Goal: Information Seeking & Learning: Learn about a topic

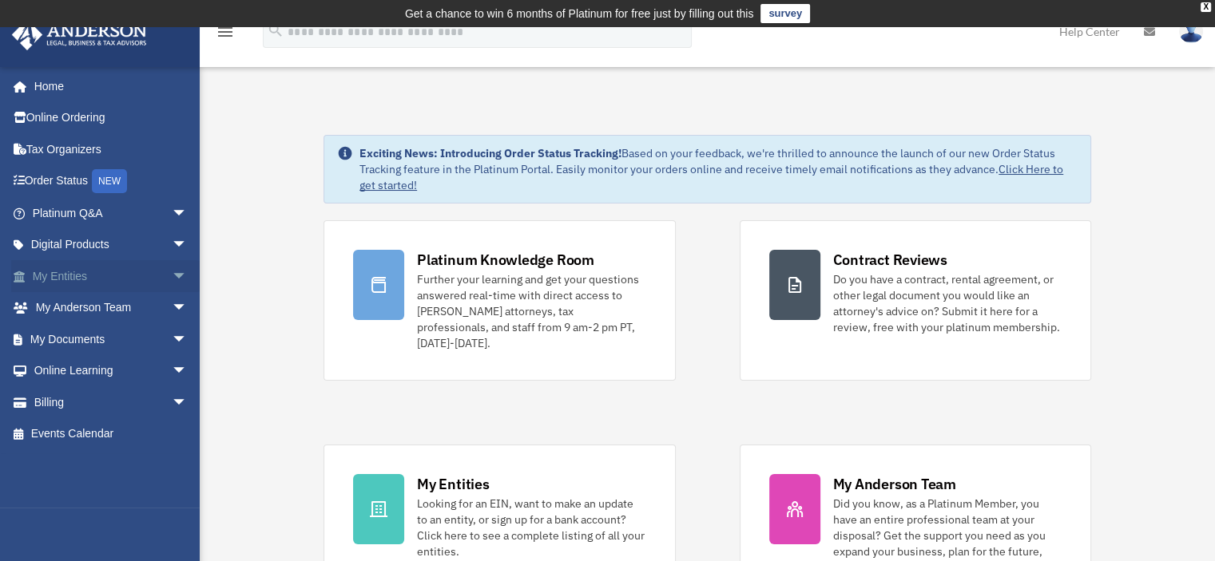
click at [172, 271] on span "arrow_drop_down" at bounding box center [188, 276] width 32 height 33
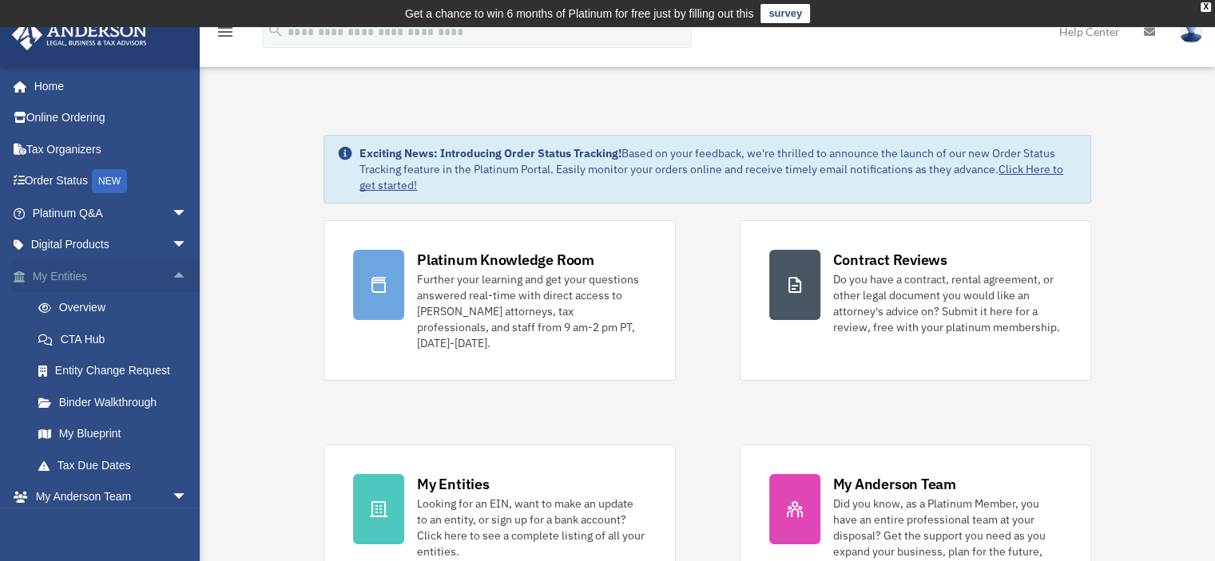
click at [172, 272] on span "arrow_drop_up" at bounding box center [188, 276] width 32 height 33
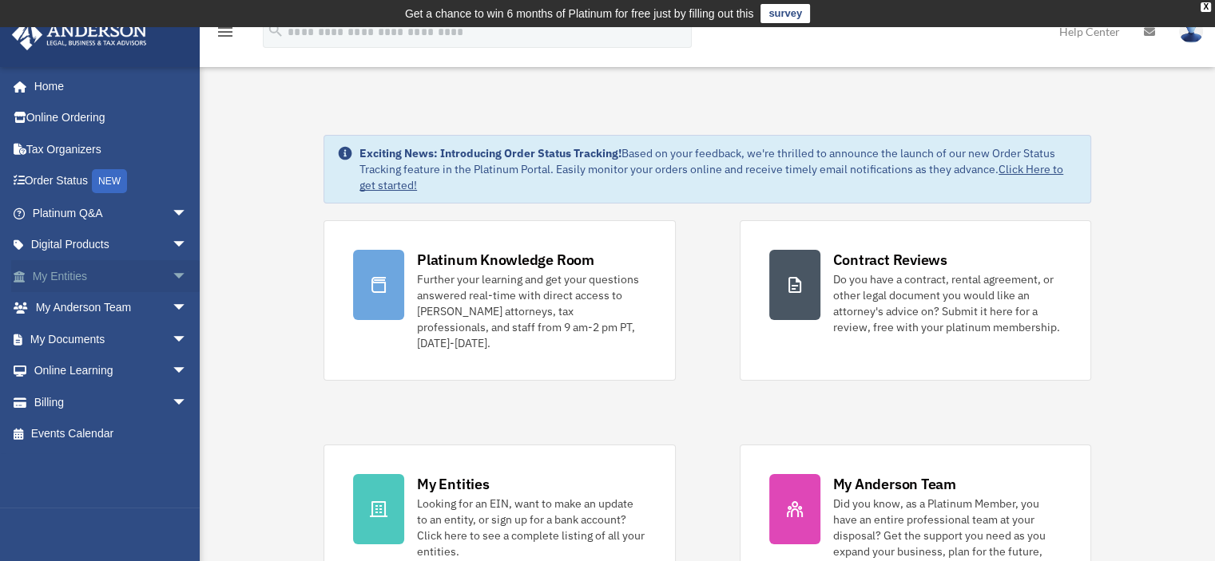
click at [172, 273] on span "arrow_drop_down" at bounding box center [188, 276] width 32 height 33
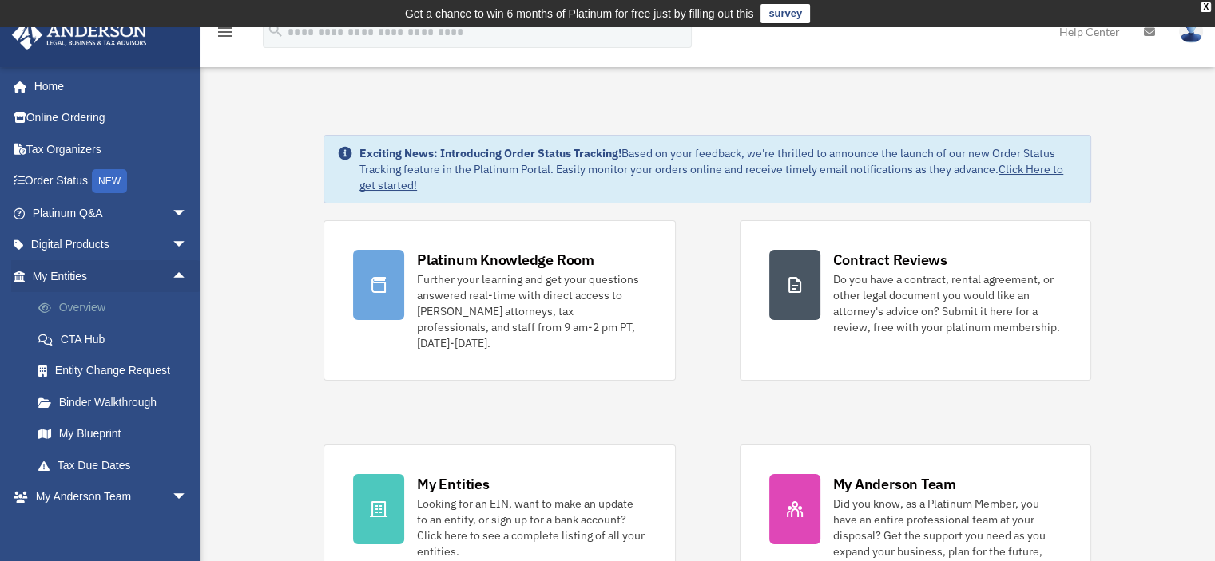
click at [83, 303] on link "Overview" at bounding box center [116, 308] width 189 height 32
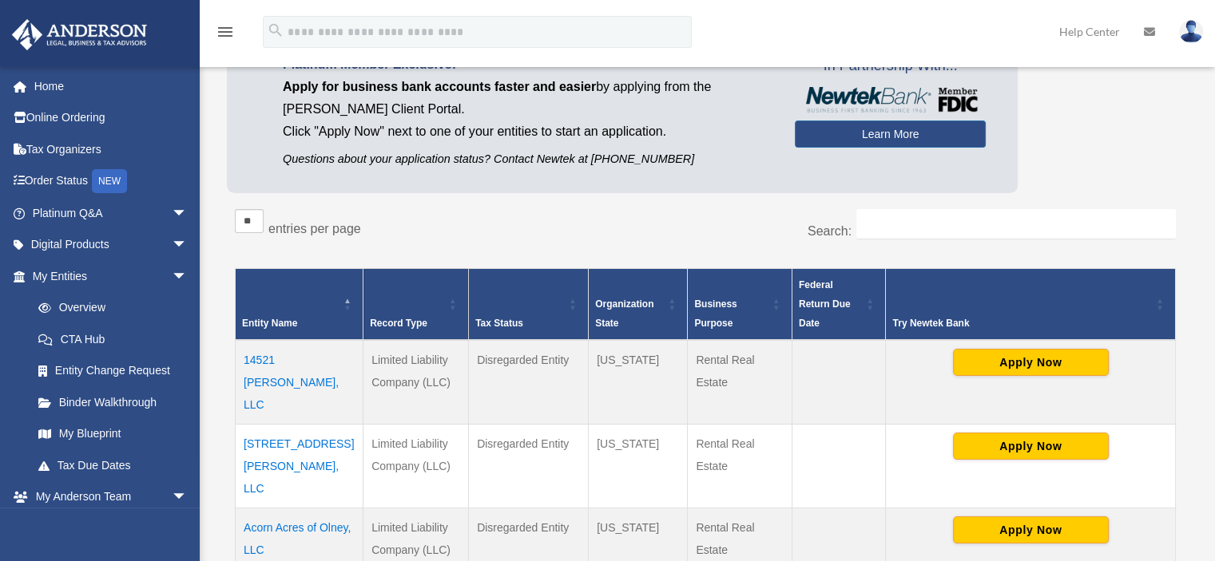
scroll to position [240, 0]
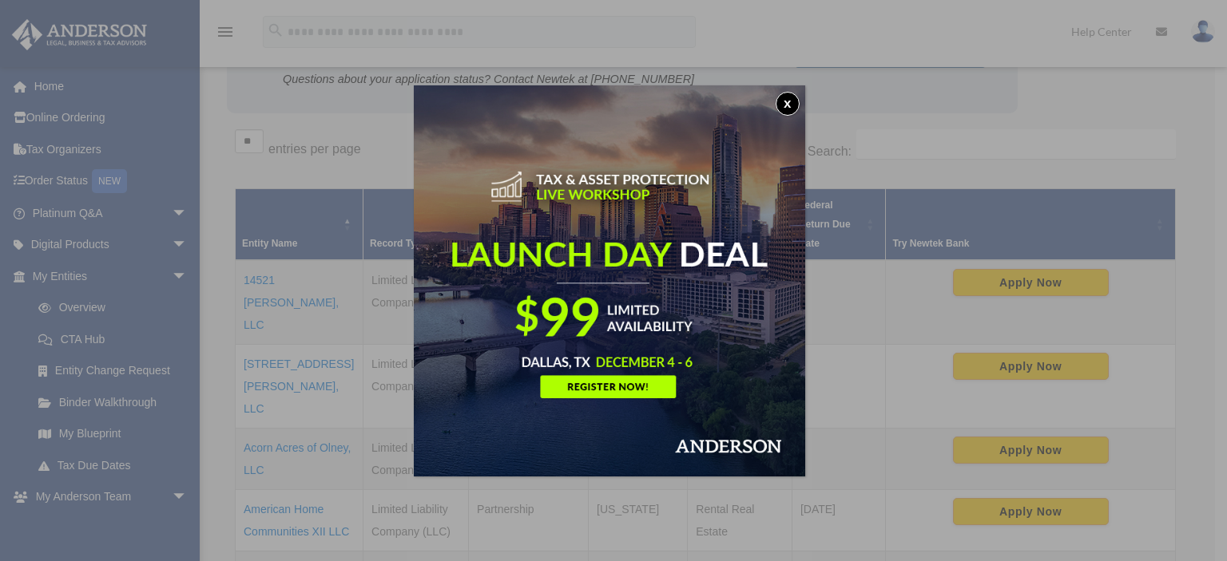
click at [788, 102] on button "x" at bounding box center [787, 104] width 24 height 24
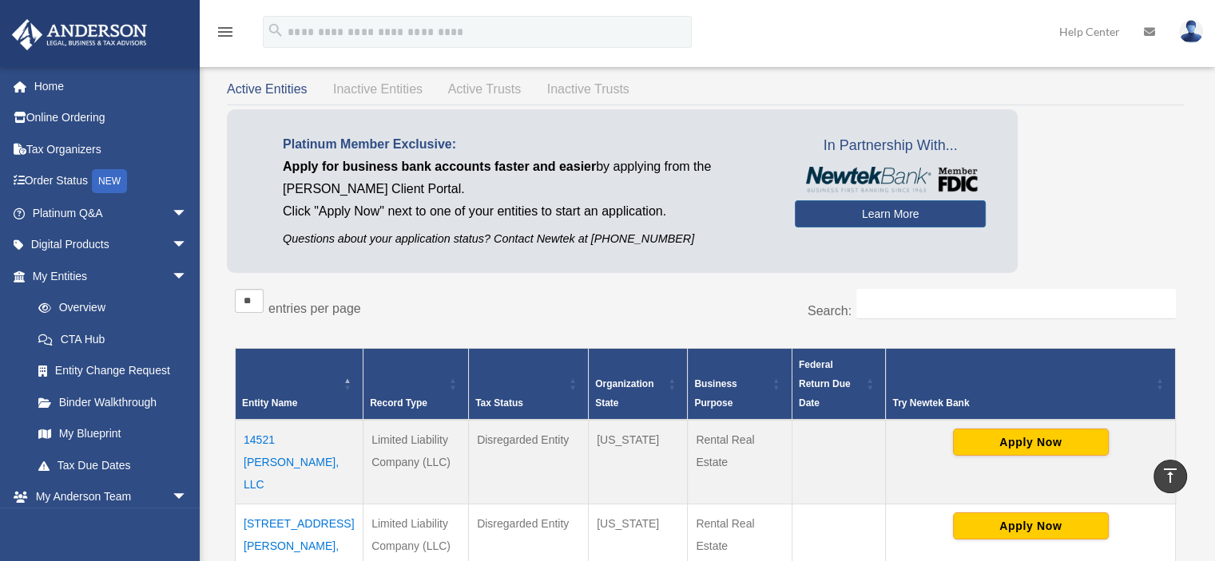
scroll to position [0, 0]
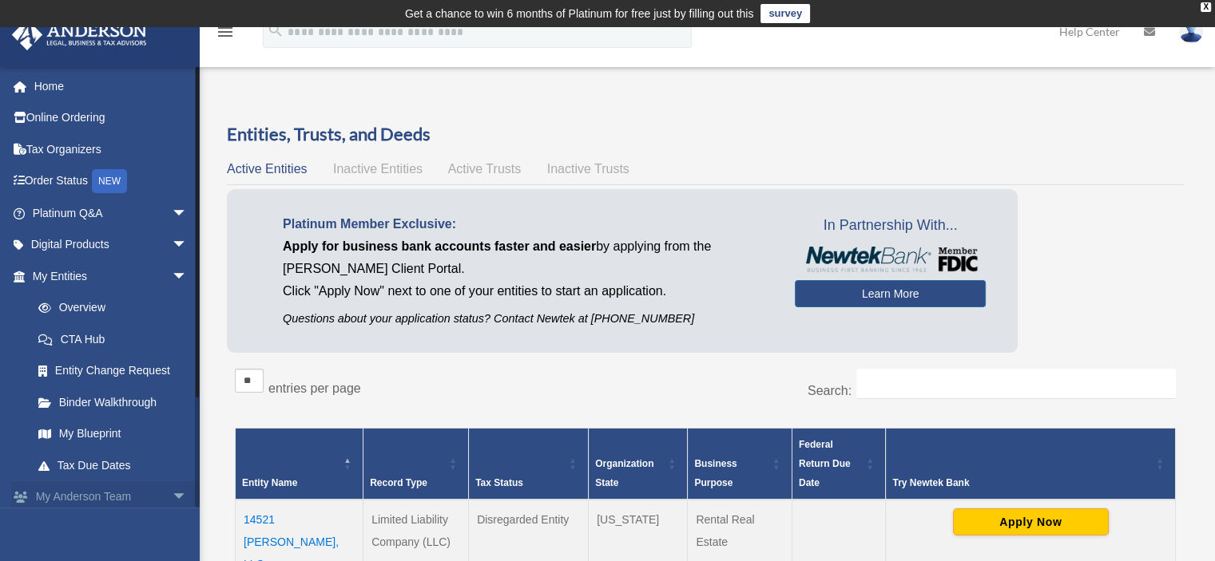
click at [172, 492] on span "arrow_drop_down" at bounding box center [188, 498] width 32 height 33
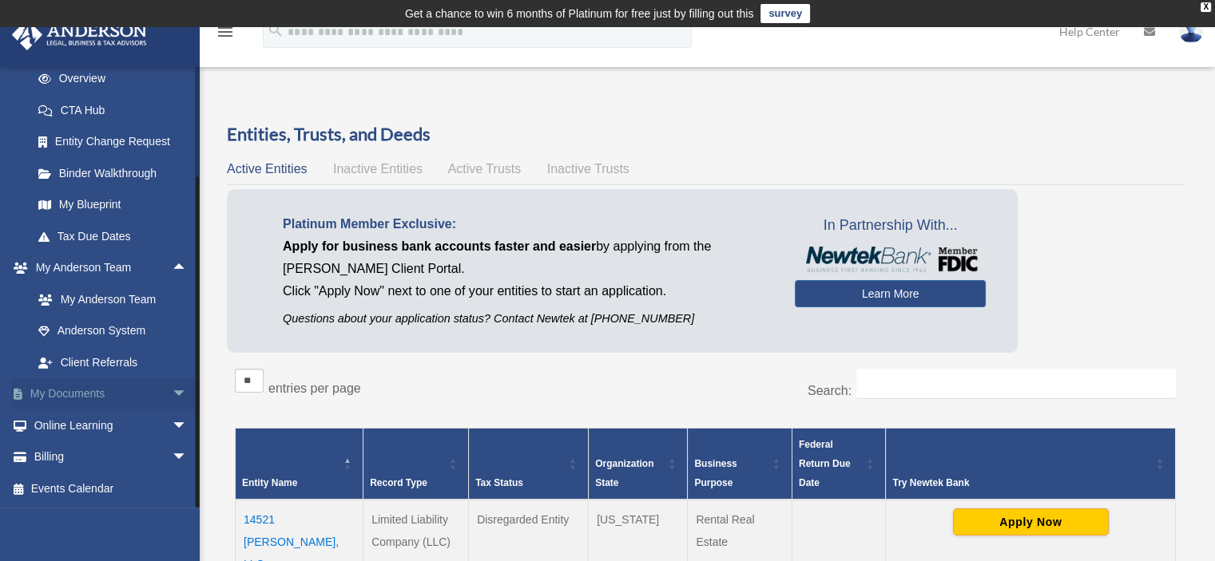
scroll to position [80, 0]
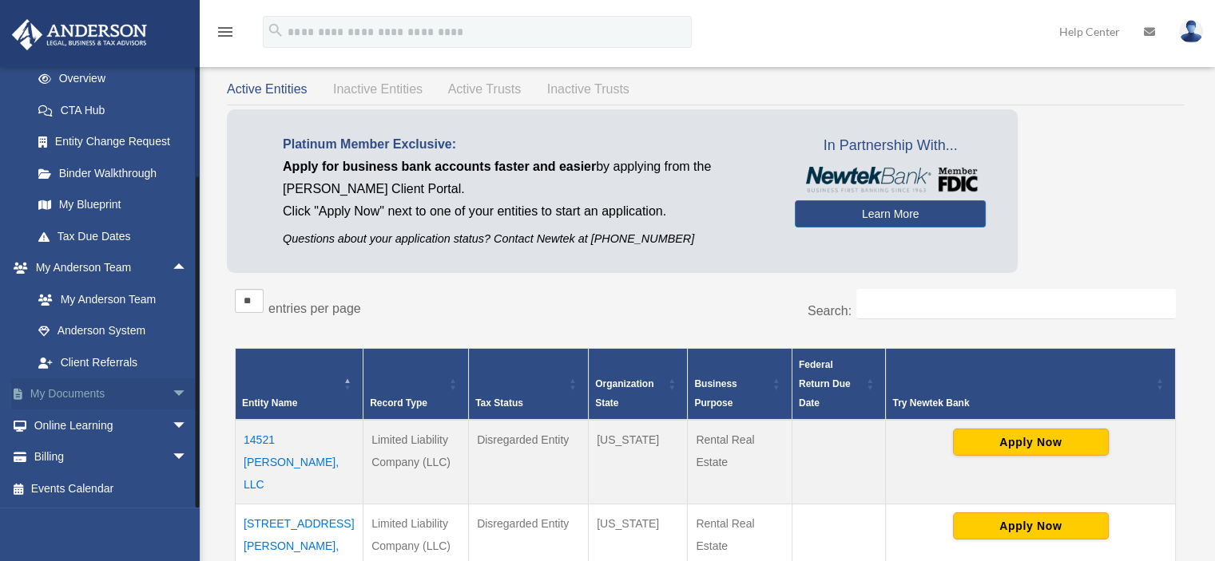
click at [172, 389] on span "arrow_drop_down" at bounding box center [188, 394] width 32 height 33
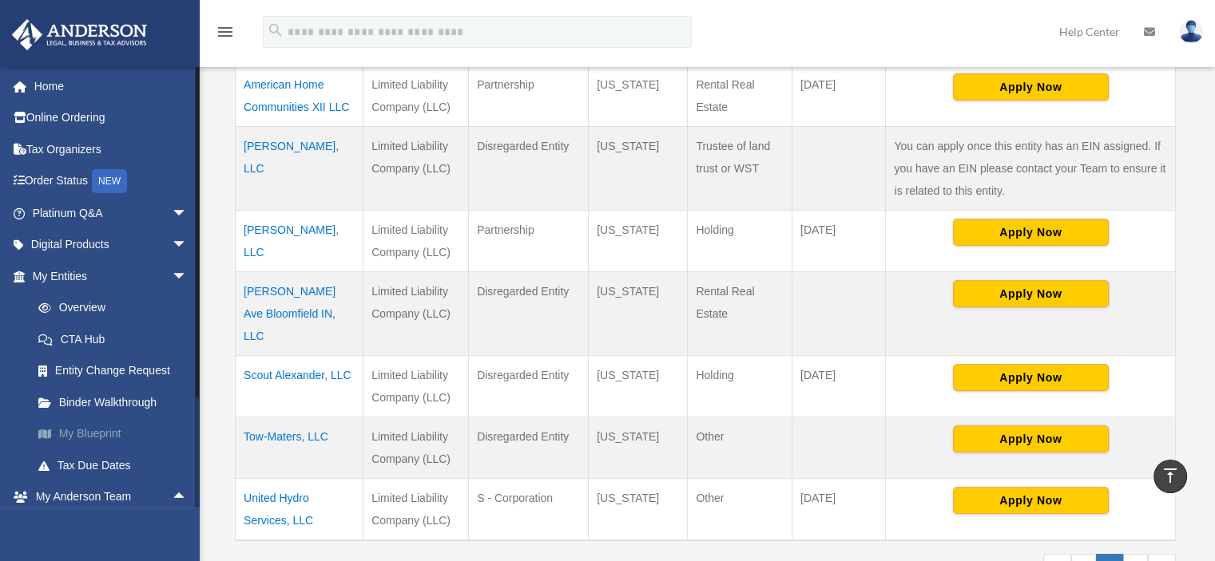
scroll to position [240, 0]
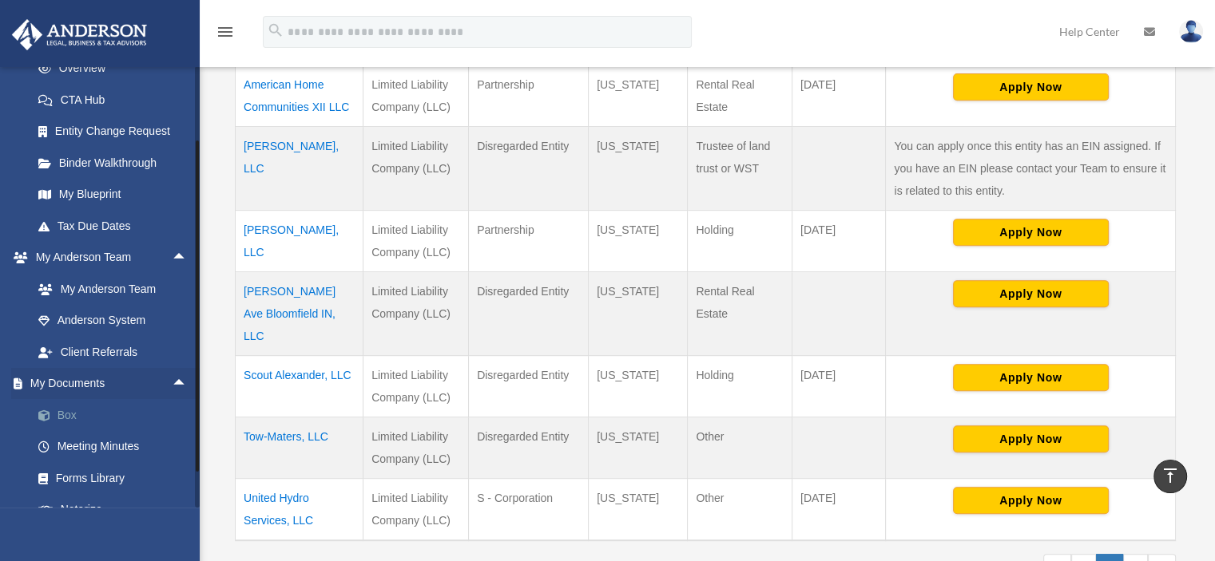
click at [62, 407] on link "Box" at bounding box center [116, 415] width 189 height 32
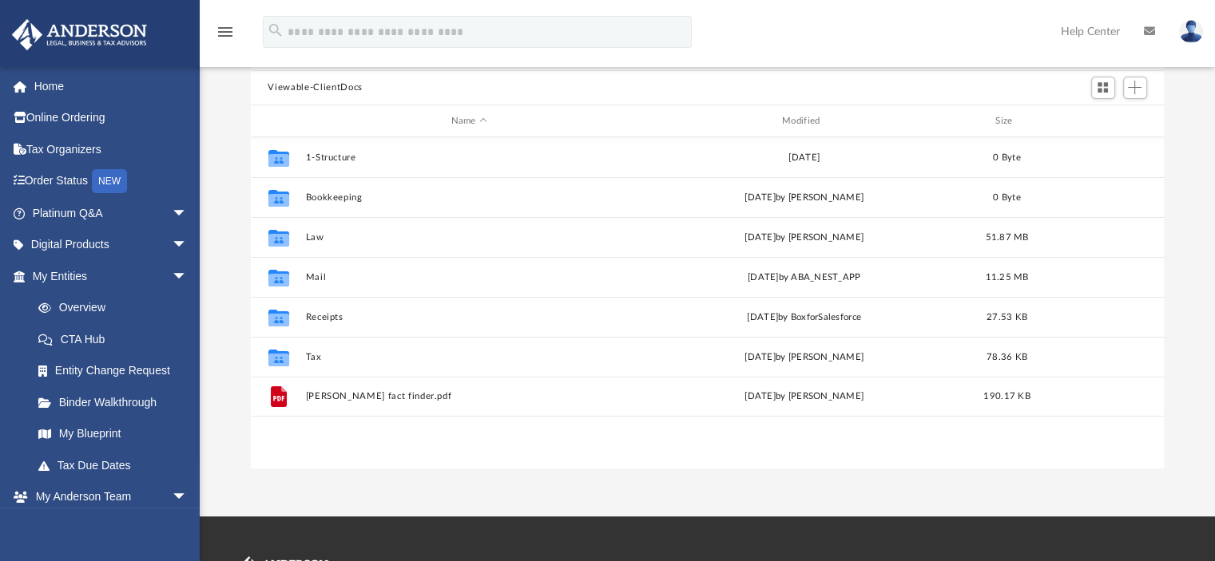
scroll to position [172, 0]
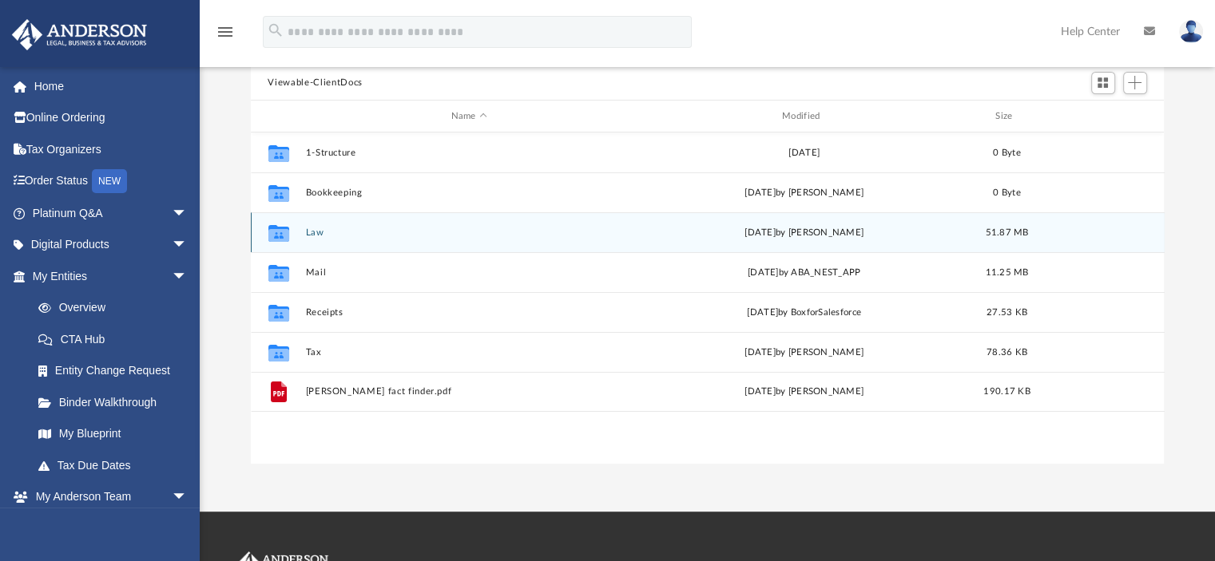
click at [307, 232] on button "Law" at bounding box center [468, 233] width 327 height 10
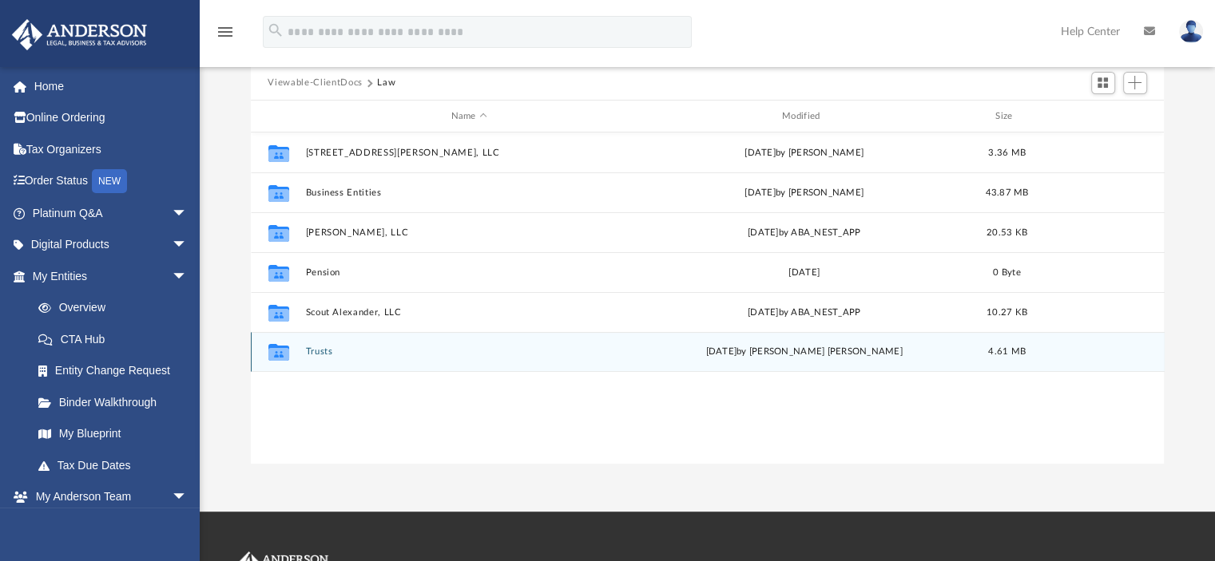
click at [319, 352] on button "Trusts" at bounding box center [468, 352] width 327 height 10
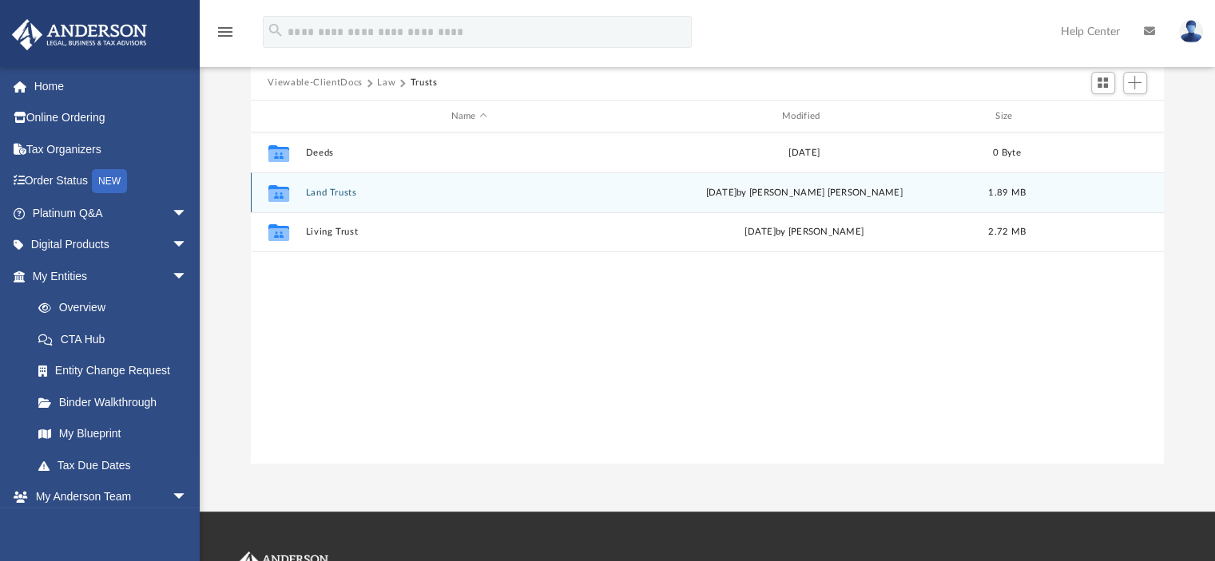
click at [332, 191] on button "Land Trusts" at bounding box center [468, 193] width 327 height 10
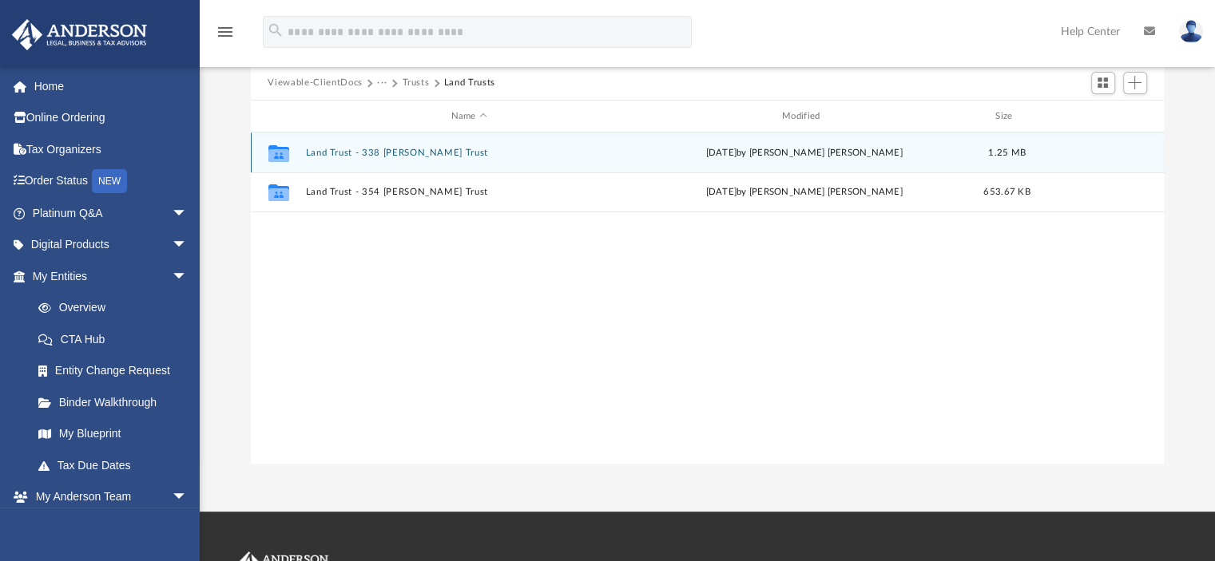
click at [333, 151] on button "Land Trust - 338 [PERSON_NAME] Trust" at bounding box center [468, 153] width 327 height 10
click at [333, 151] on button "338 [PERSON_NAME] Trust - DocuSigned.pdf" at bounding box center [468, 153] width 327 height 10
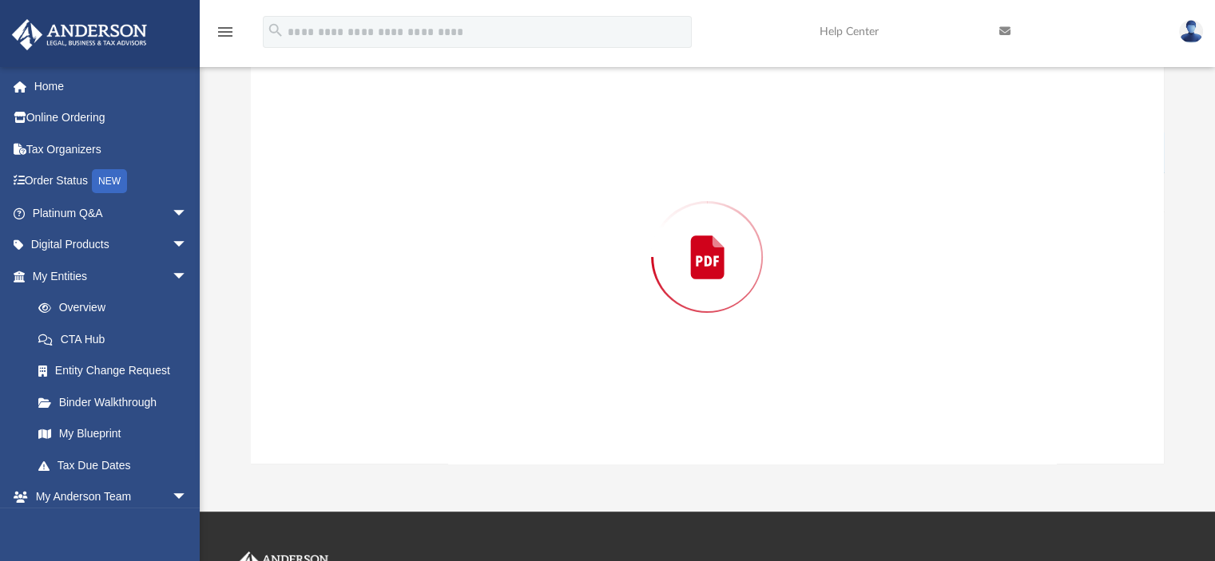
click at [333, 151] on div "Preview" at bounding box center [708, 257] width 914 height 412
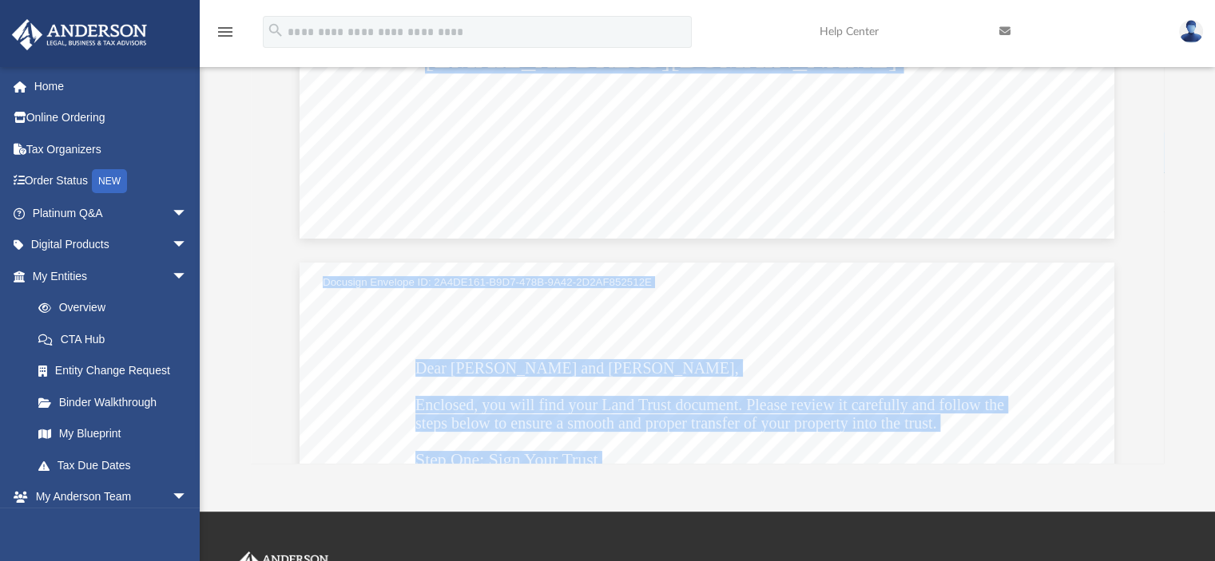
scroll to position [1038, 0]
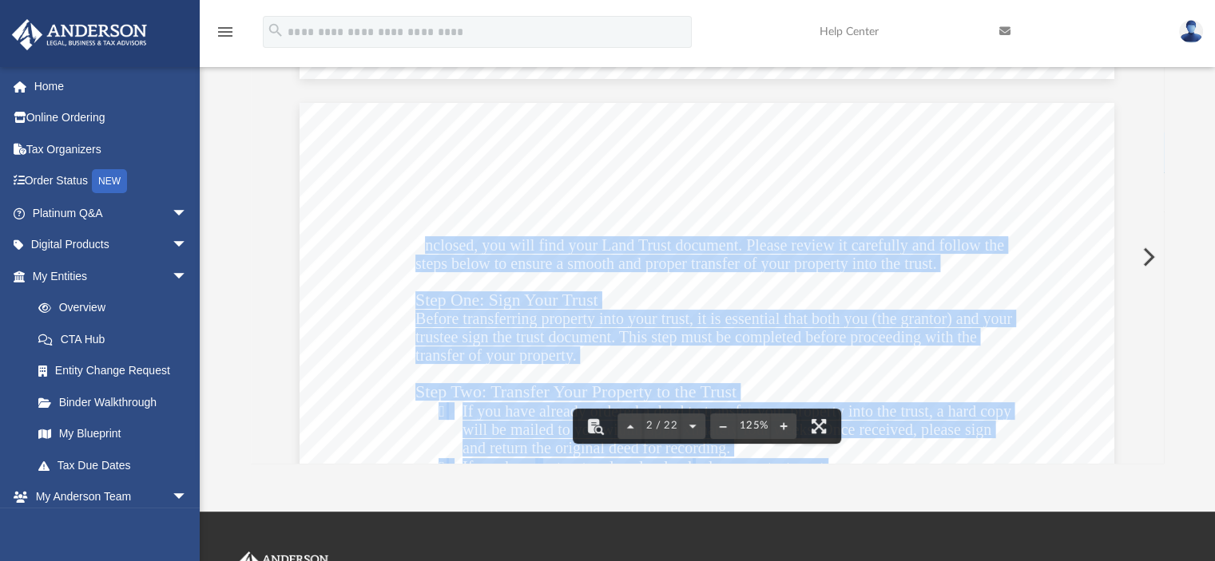
drag, startPoint x: 414, startPoint y: 245, endPoint x: 945, endPoint y: 259, distance: 532.0
click at [805, 258] on span "steps below to ensure a smooth and proper transfer of your property into the tr…" at bounding box center [675, 264] width 521 height 16
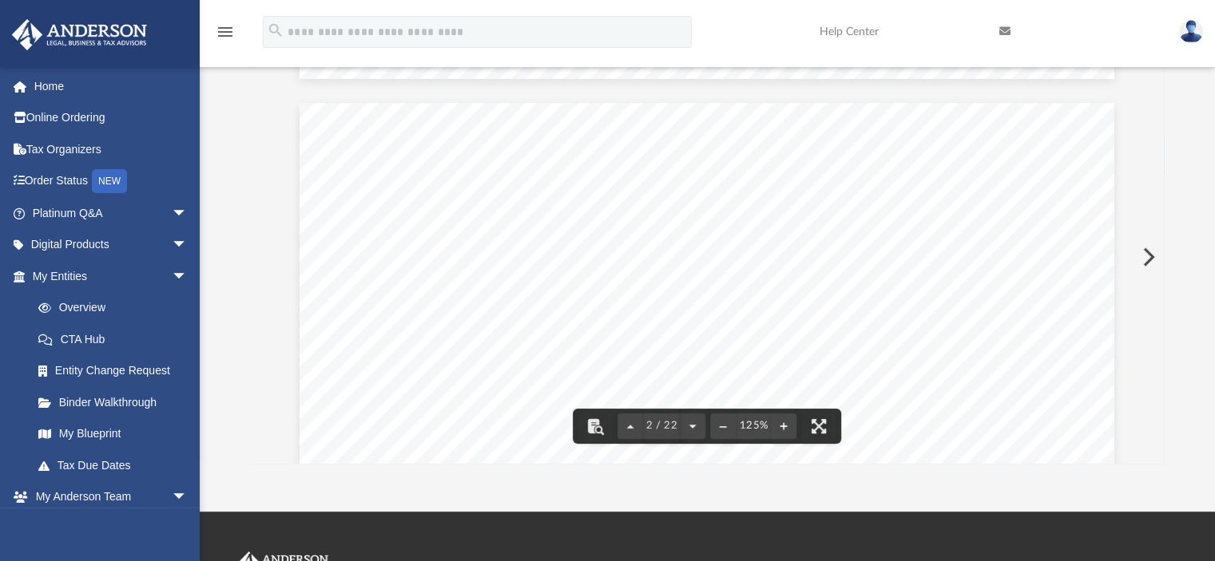
scroll to position [1118, 0]
drag, startPoint x: 405, startPoint y: 239, endPoint x: 577, endPoint y: 239, distance: 172.5
click at [577, 239] on div "Dear [PERSON_NAME] and [PERSON_NAME], Enclosed, you will find your Land Trust d…" at bounding box center [706, 550] width 814 height 1054
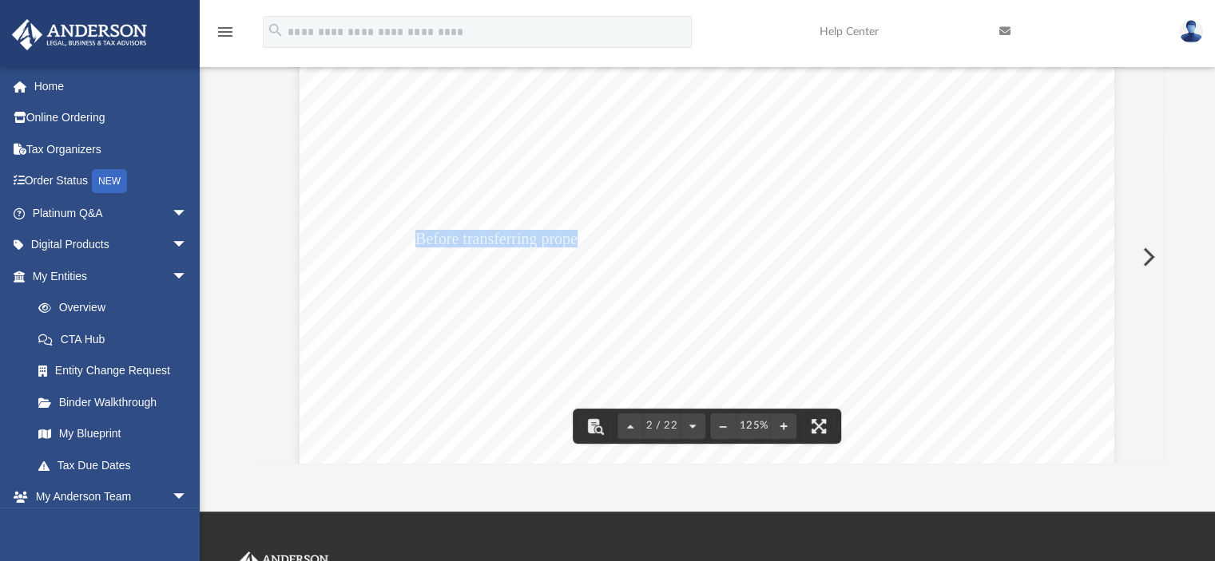
drag, startPoint x: 413, startPoint y: 239, endPoint x: 572, endPoint y: 236, distance: 158.9
click at [572, 236] on span "Before transferring property into your trust, it is essential that both you (th…" at bounding box center [713, 240] width 596 height 16
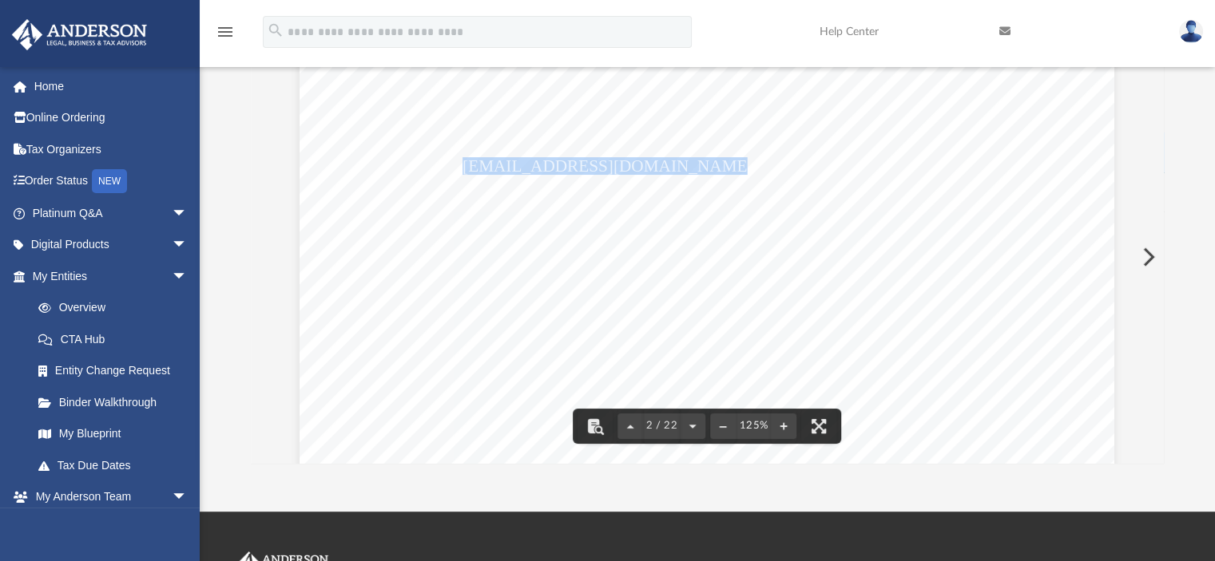
drag, startPoint x: 457, startPoint y: 167, endPoint x: 676, endPoint y: 172, distance: 219.6
click at [676, 172] on span "[EMAIL_ADDRESS][DOMAIN_NAME]" at bounding box center [607, 167] width 290 height 16
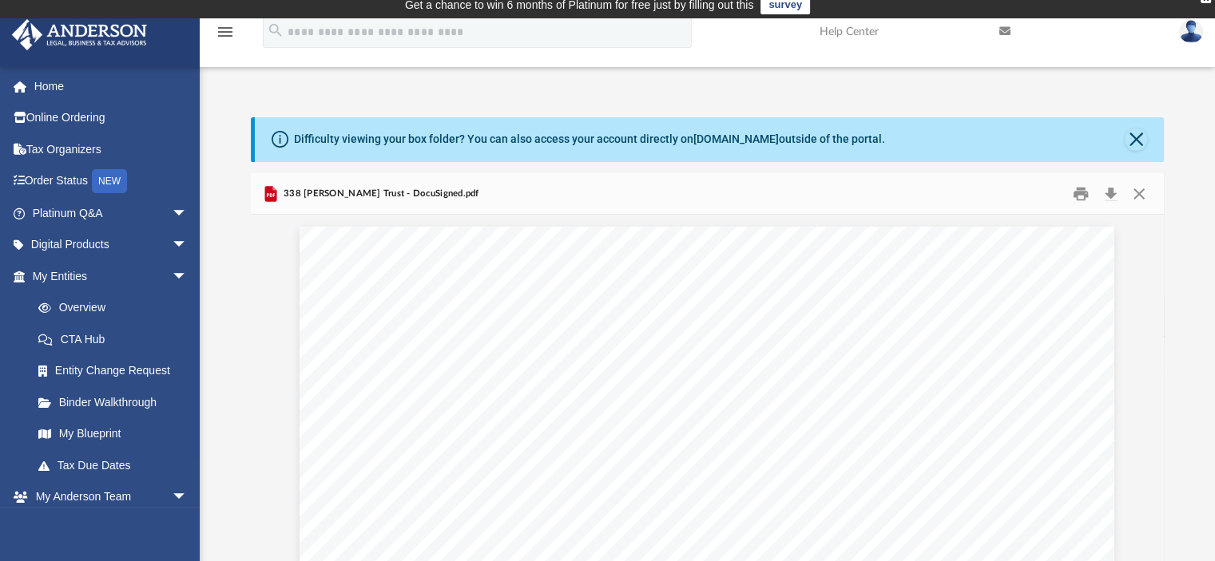
scroll to position [0, 0]
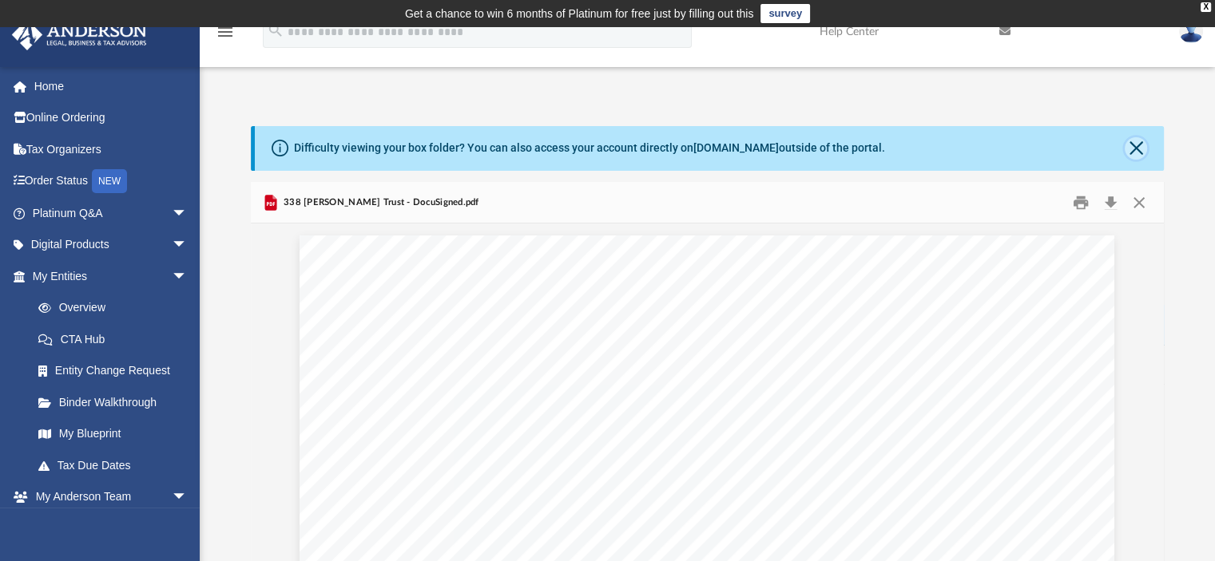
click at [1137, 145] on button "Close" at bounding box center [1135, 148] width 22 height 22
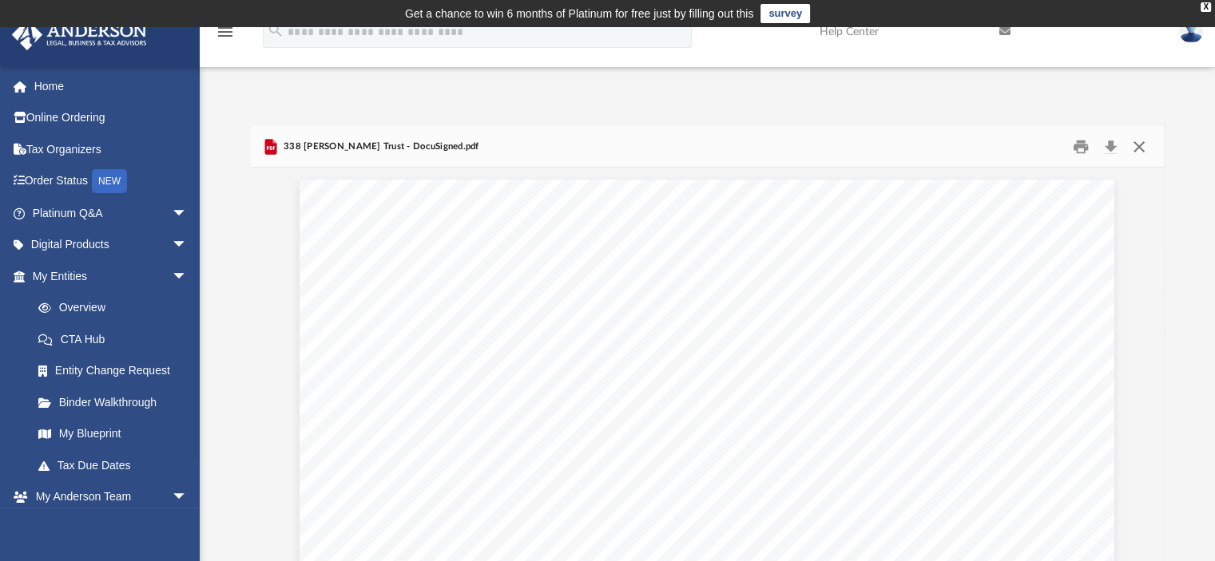
click at [1139, 143] on button "Close" at bounding box center [1138, 146] width 29 height 25
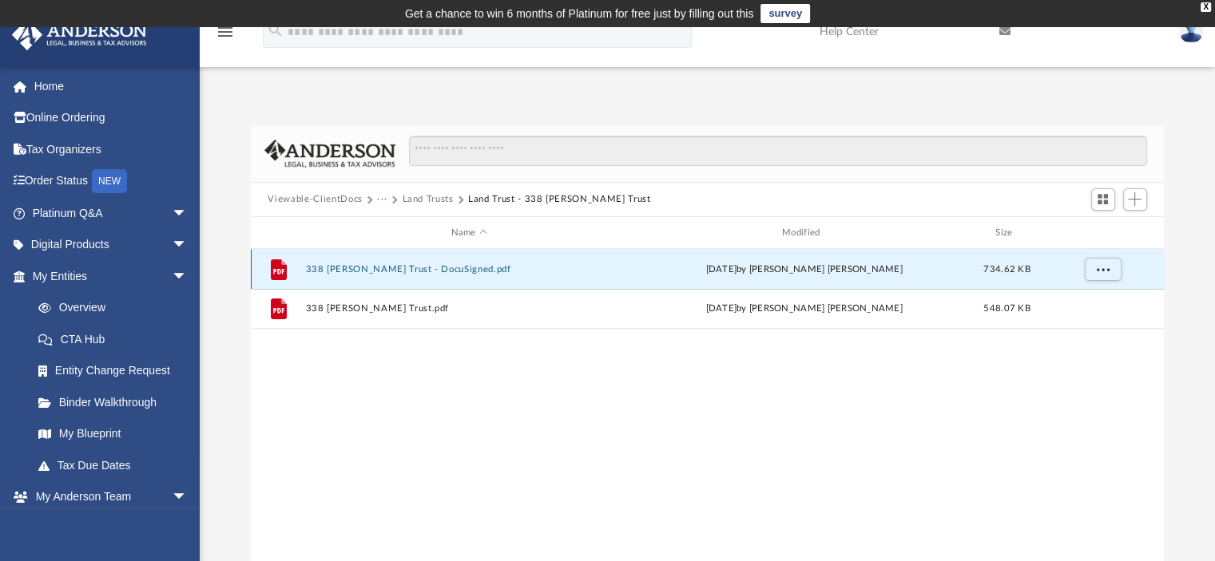
click at [381, 267] on button "338 [PERSON_NAME] Trust - DocuSigned.pdf" at bounding box center [468, 269] width 327 height 10
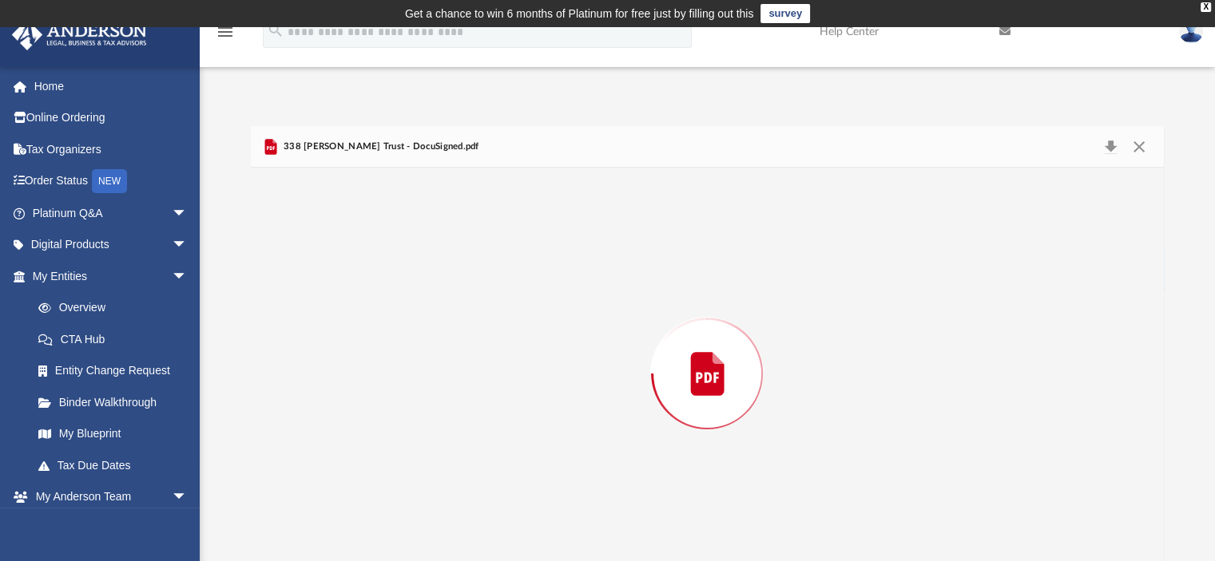
scroll to position [18, 0]
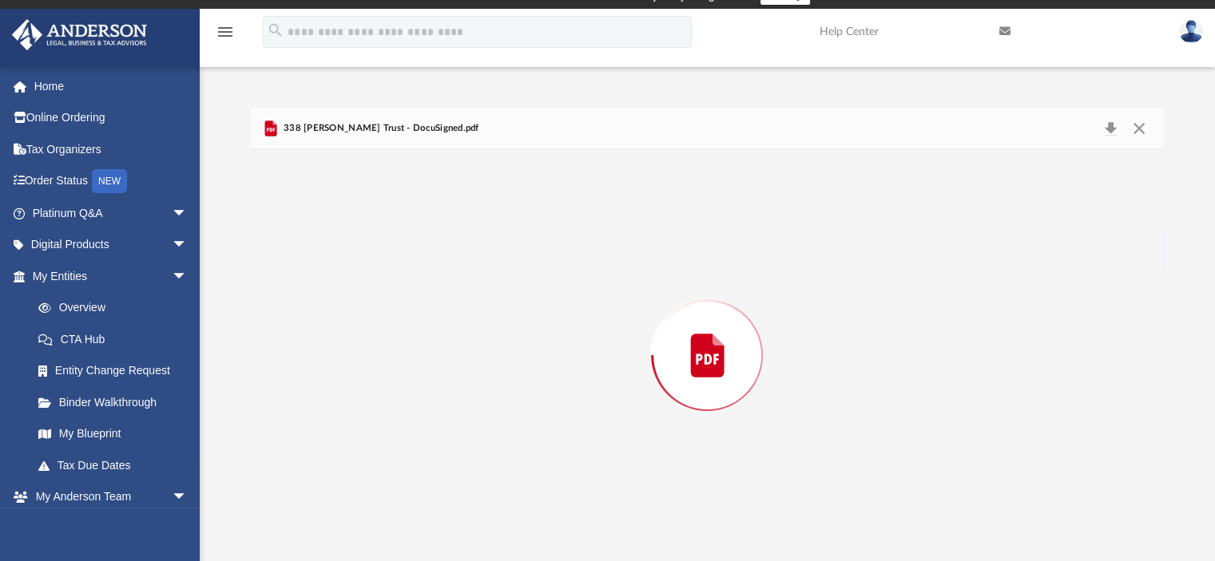
click at [381, 267] on div "Preview" at bounding box center [708, 355] width 914 height 412
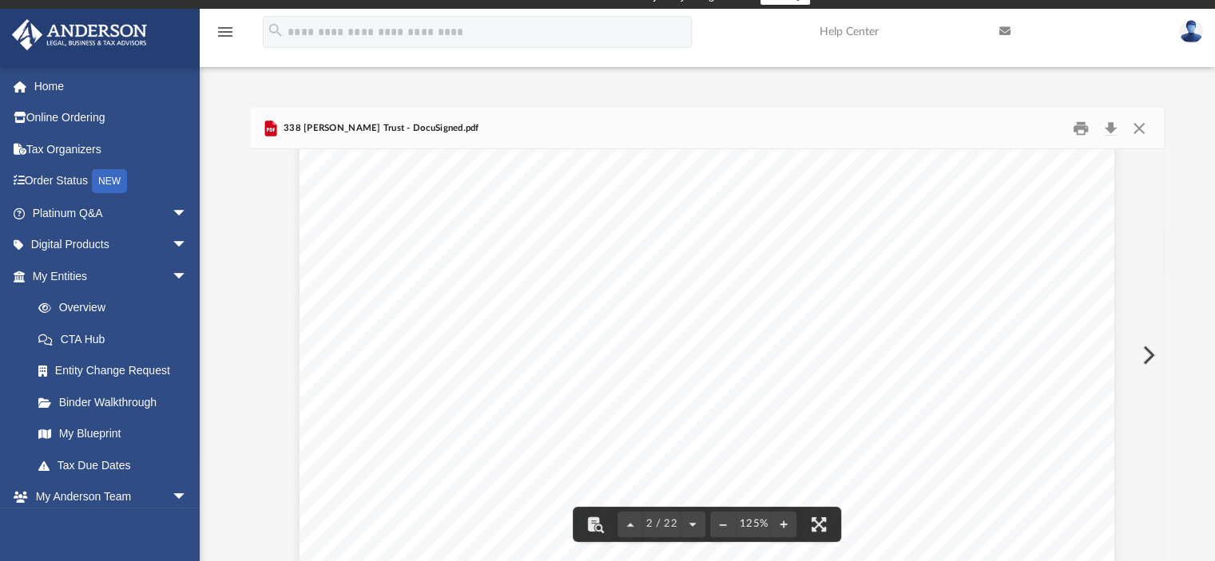
scroll to position [1369, 0]
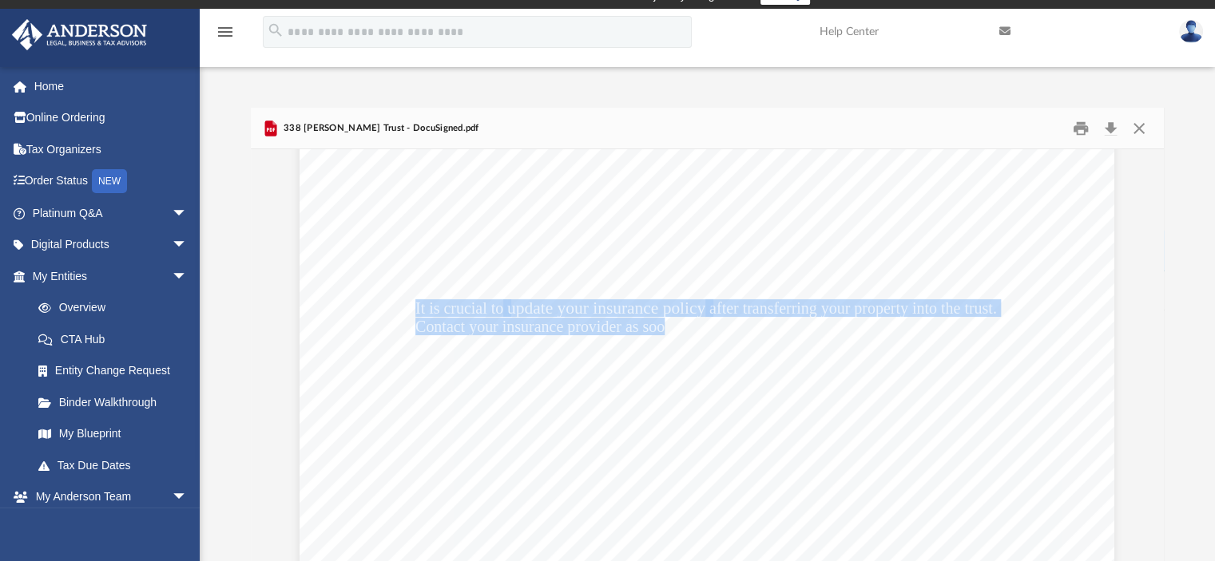
drag, startPoint x: 409, startPoint y: 308, endPoint x: 660, endPoint y: 319, distance: 251.0
click at [660, 319] on div "Dear [PERSON_NAME] and [PERSON_NAME], Enclosed, you will find your Land Trust d…" at bounding box center [706, 398] width 814 height 1054
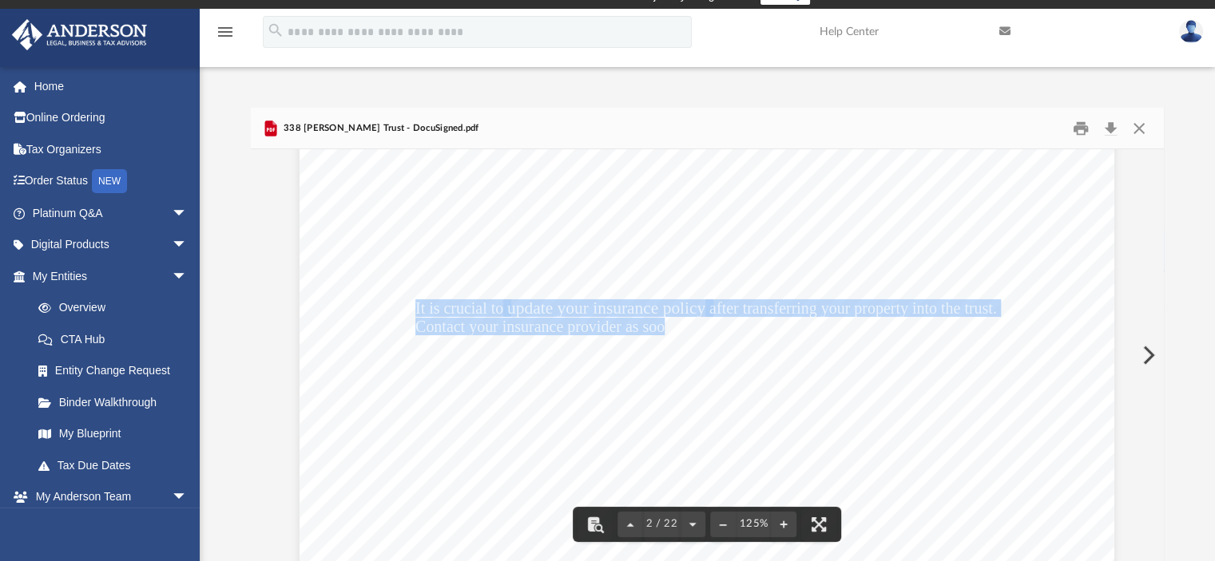
click at [660, 319] on span "Contact your insurance provider as soon as possible to confirm coverage options…" at bounding box center [705, 327] width 580 height 16
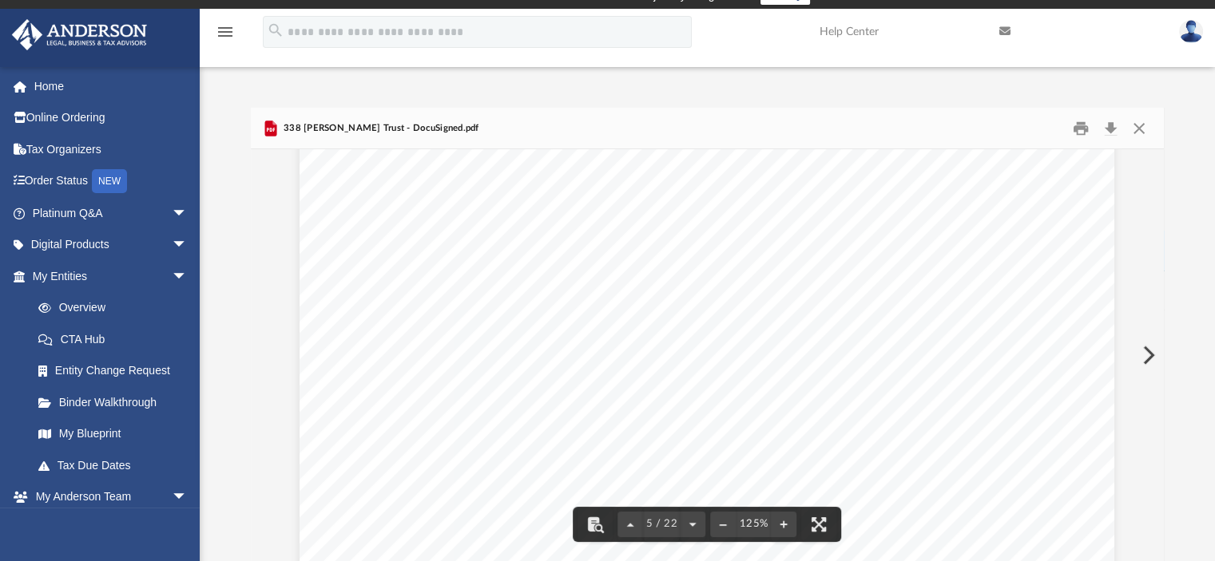
scroll to position [4563, 0]
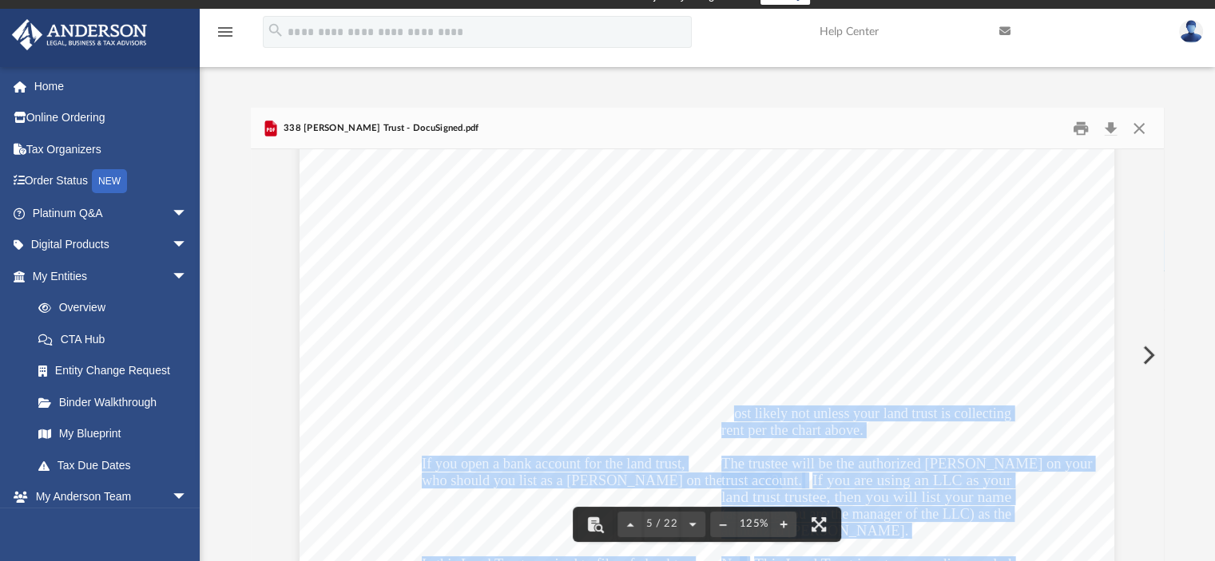
drag, startPoint x: 723, startPoint y: 415, endPoint x: 886, endPoint y: 424, distance: 162.3
click at [886, 424] on div "Land Trust FAQs Should your tenants pay rent to the land trust? This will depen…" at bounding box center [706, 438] width 814 height 1054
click at [805, 418] on span "Most likely not unless your land trust is collecting" at bounding box center [866, 413] width 290 height 14
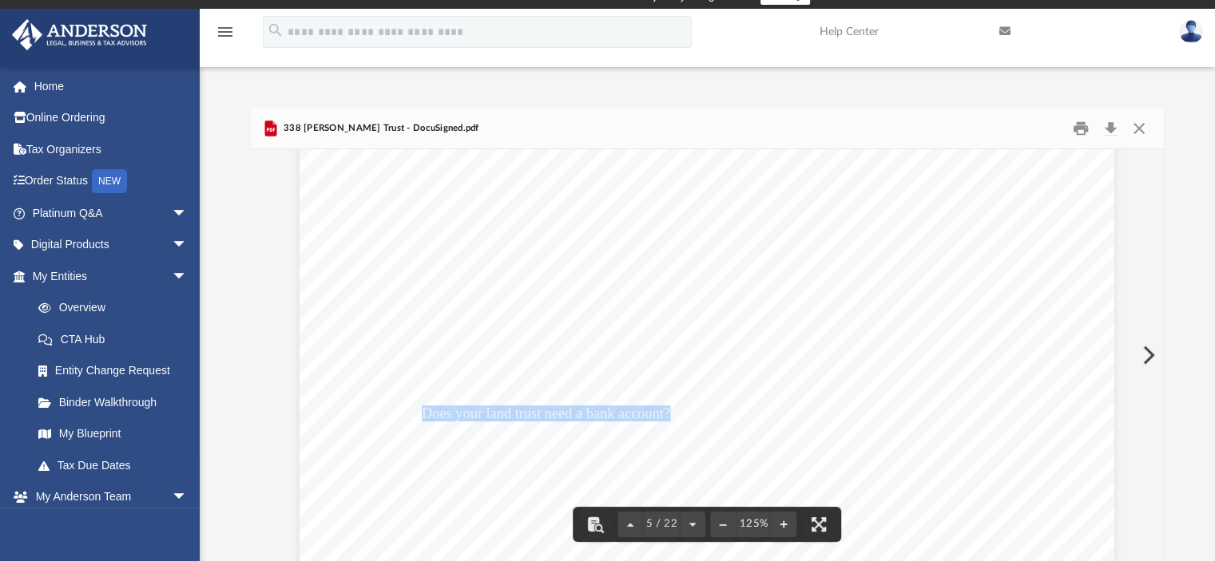
drag, startPoint x: 417, startPoint y: 412, endPoint x: 661, endPoint y: 412, distance: 244.3
click at [661, 412] on span "Does your land trust need a bank account?" at bounding box center [546, 413] width 248 height 14
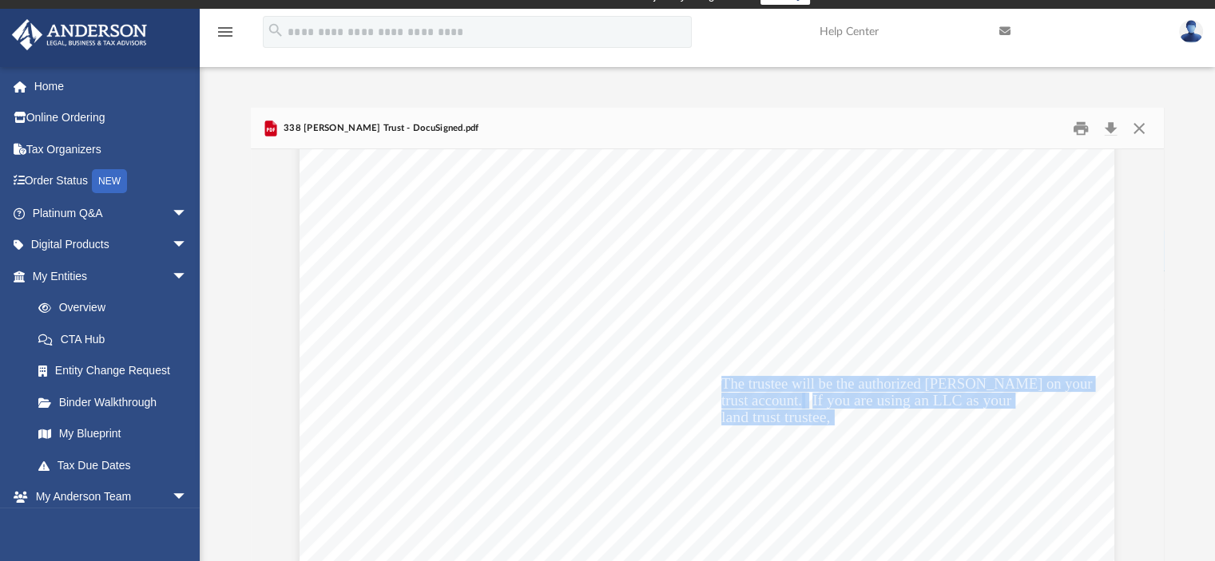
drag, startPoint x: 719, startPoint y: 382, endPoint x: 827, endPoint y: 421, distance: 115.2
click at [827, 421] on div "Land Trust FAQs Should your tenants pay rent to the land trust? This will depen…" at bounding box center [706, 358] width 814 height 1054
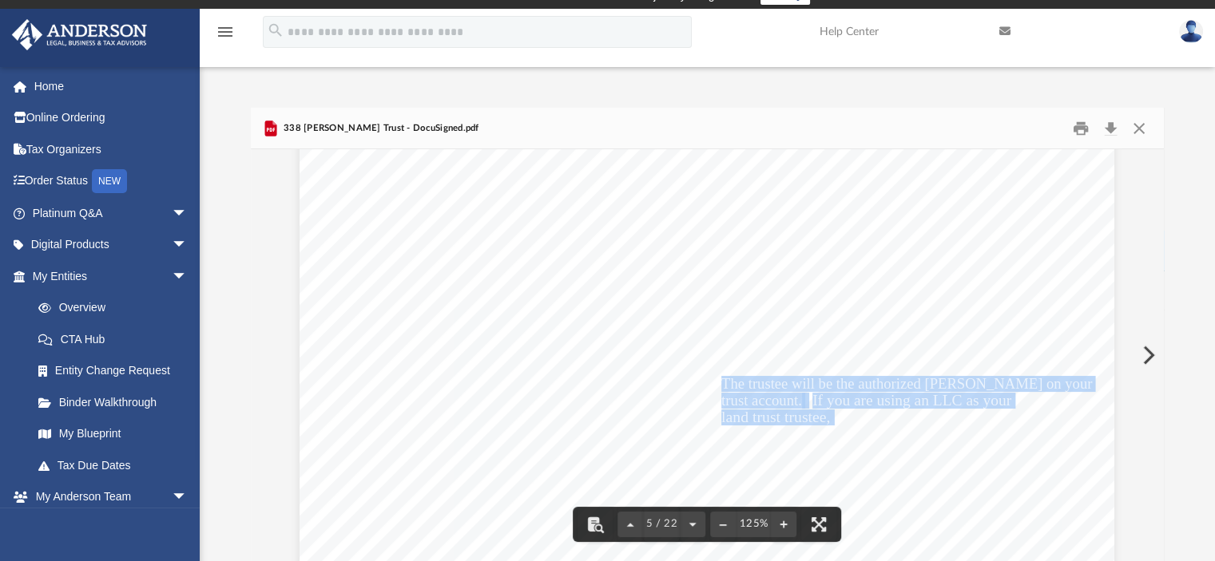
click at [827, 421] on span "land trust trustee, then you will list your name" at bounding box center [866, 417] width 290 height 14
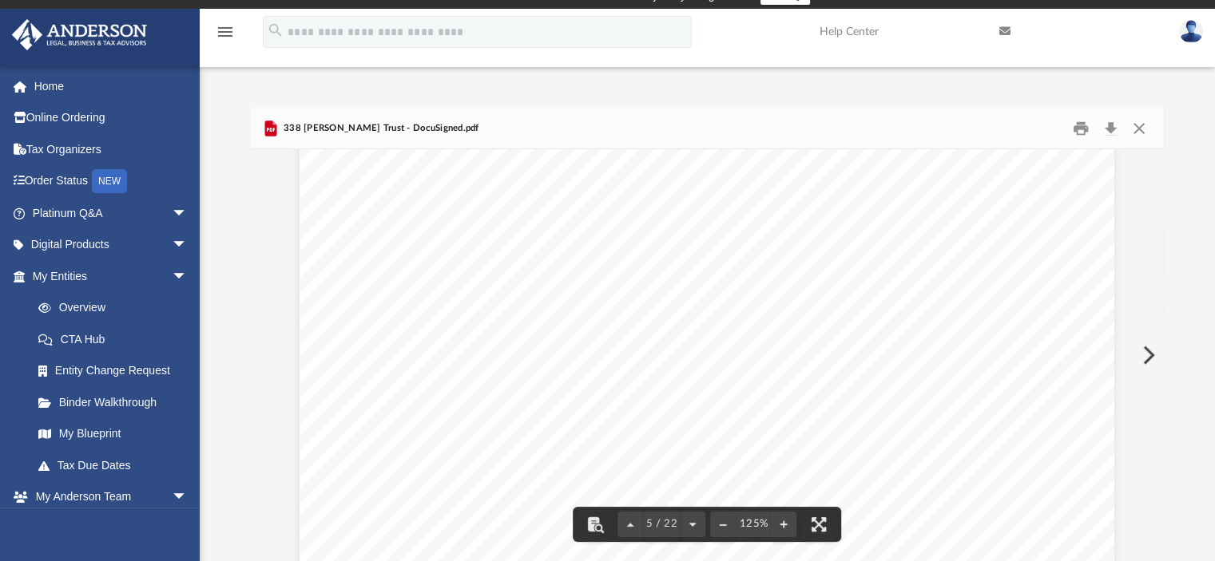
scroll to position [4802, 0]
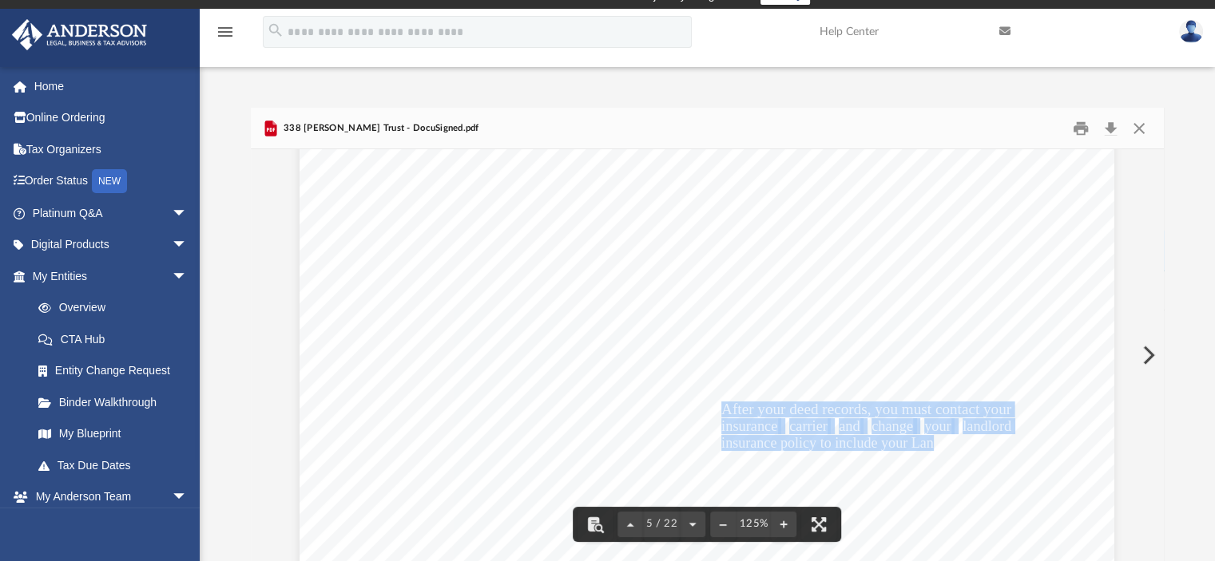
drag, startPoint x: 716, startPoint y: 408, endPoint x: 929, endPoint y: 448, distance: 216.9
click at [929, 448] on div "Land Trust FAQs Should your tenants pay rent to the land trust? This will depen…" at bounding box center [706, 198] width 814 height 1054
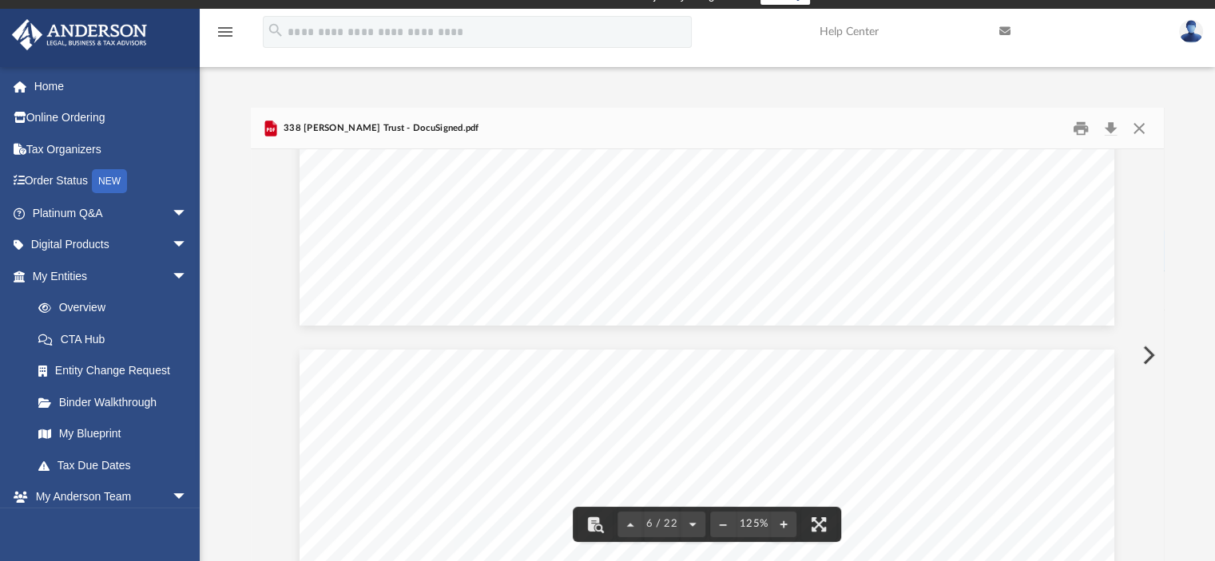
scroll to position [5281, 0]
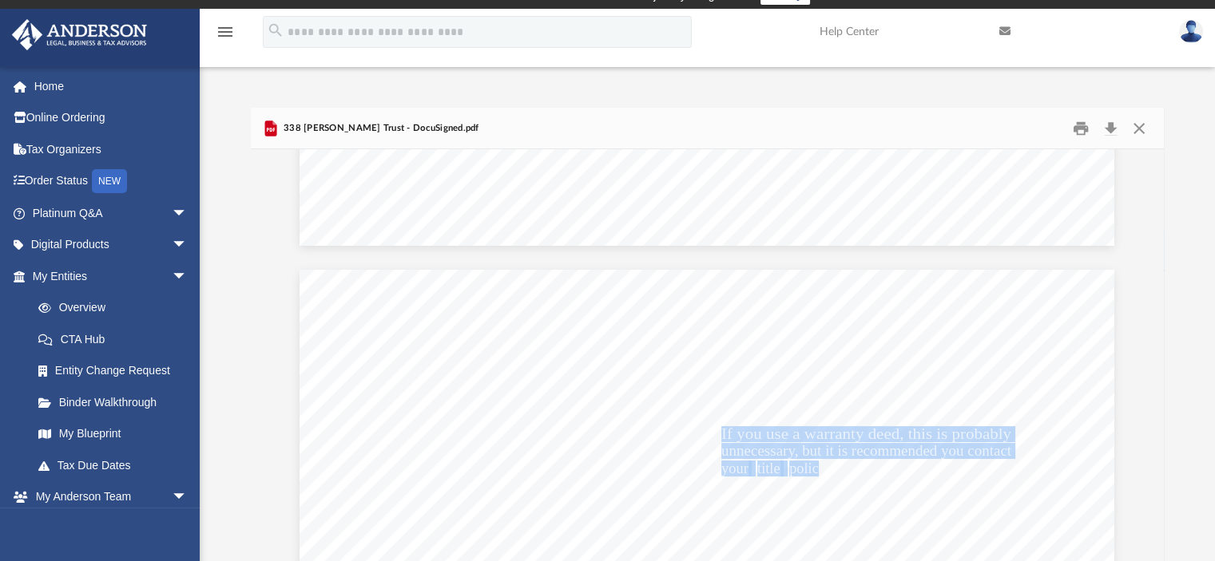
drag, startPoint x: 716, startPoint y: 430, endPoint x: 811, endPoint y: 466, distance: 101.3
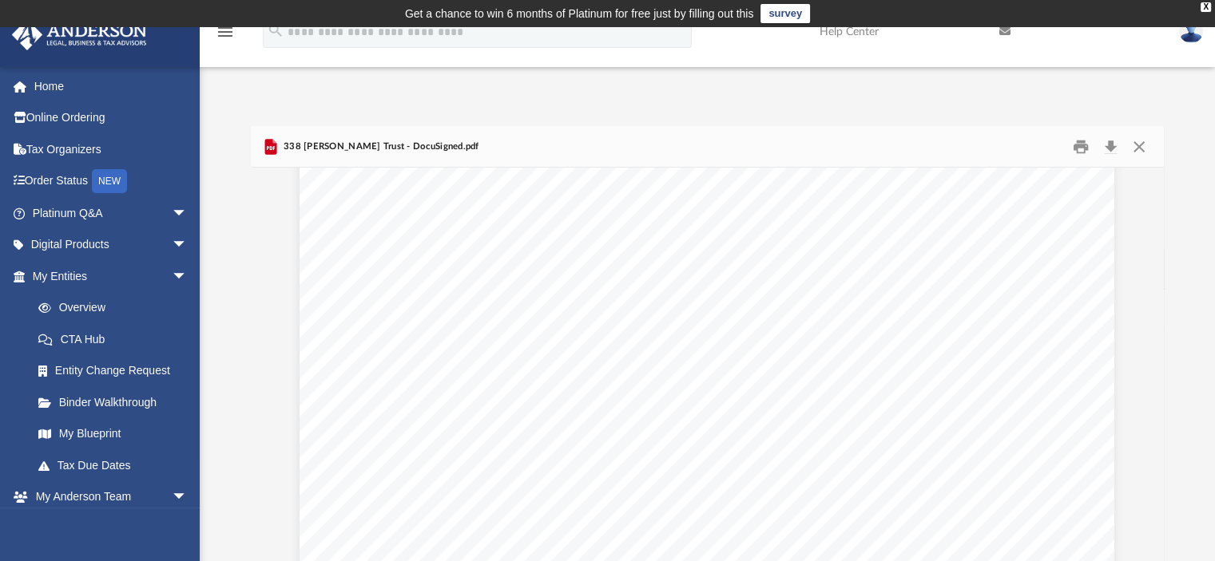
scroll to position [0, 0]
click at [1202, 6] on div "X" at bounding box center [1205, 7] width 10 height 10
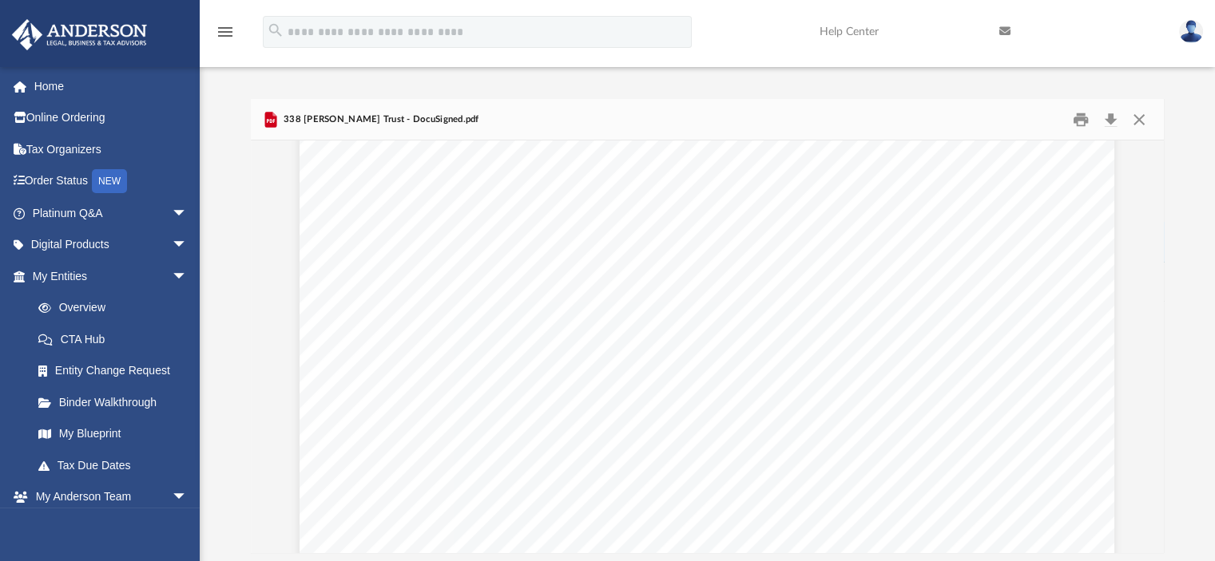
scroll to position [4718, 0]
drag, startPoint x: 718, startPoint y: 250, endPoint x: 781, endPoint y: 248, distance: 63.1
click at [781, 248] on span "Most likely not unless your land trust is collecting" at bounding box center [866, 249] width 290 height 14
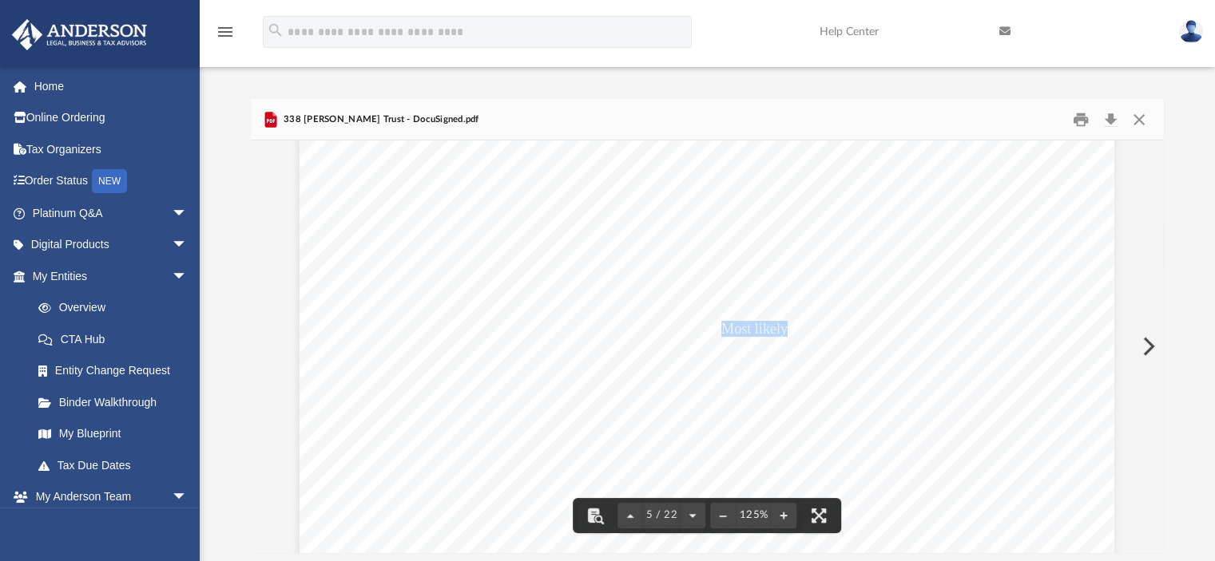
scroll to position [4559, 0]
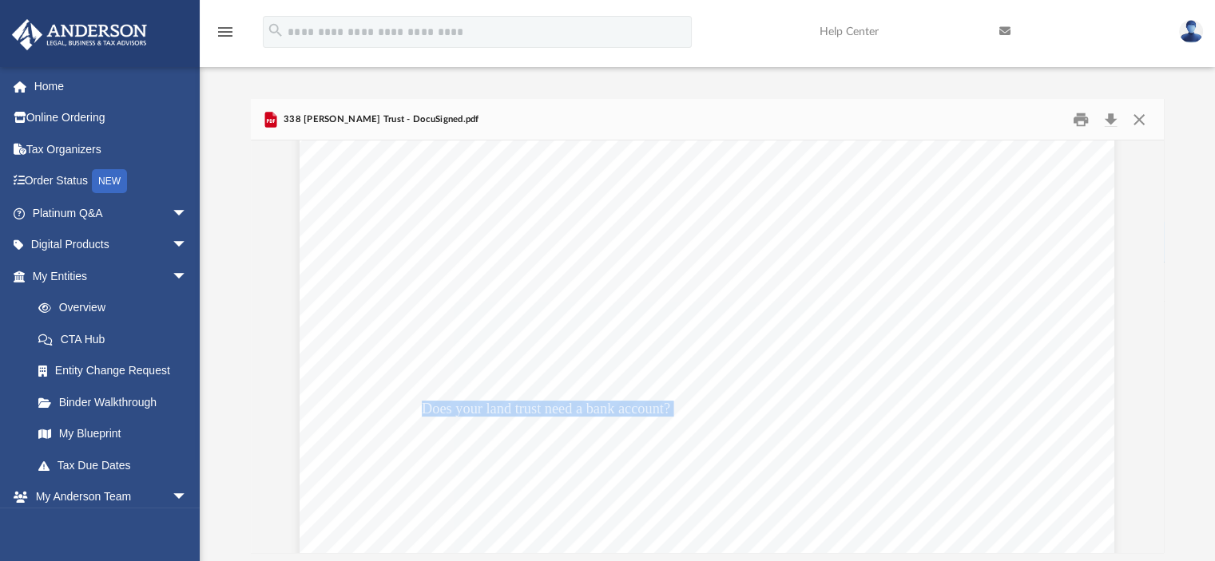
drag, startPoint x: 416, startPoint y: 408, endPoint x: 665, endPoint y: 410, distance: 249.1
click at [665, 410] on div "Land Trust FAQs Should your tenants pay rent to the land trust? This will depen…" at bounding box center [706, 433] width 814 height 1054
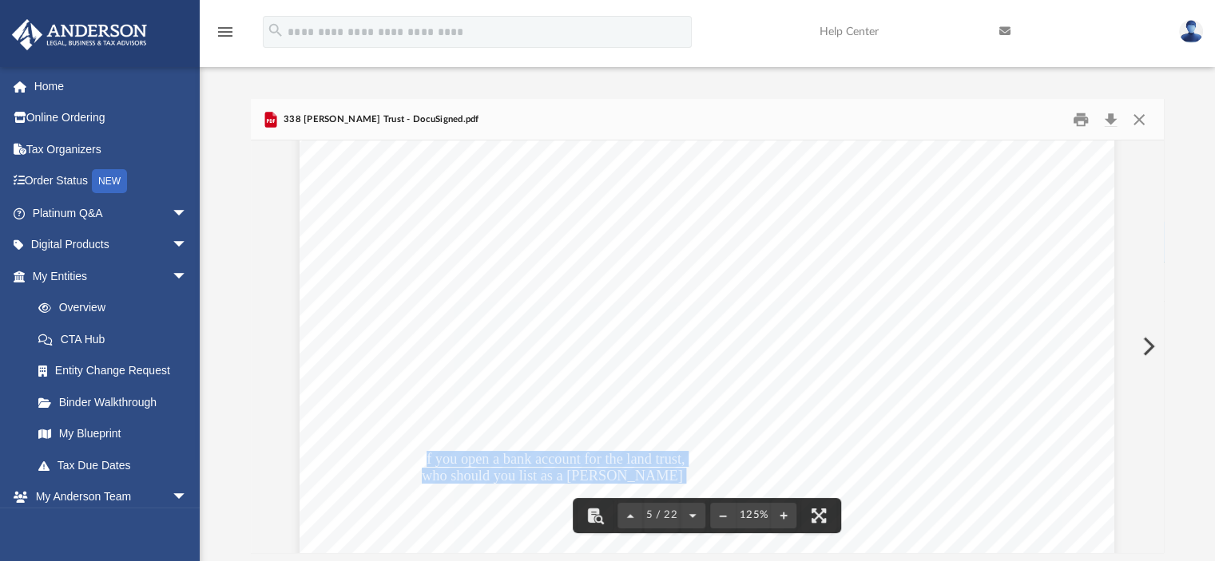
drag, startPoint x: 418, startPoint y: 457, endPoint x: 640, endPoint y: 470, distance: 221.6
click at [640, 470] on div "Land Trust FAQs Should your tenants pay rent to the land trust? This will depen…" at bounding box center [706, 433] width 814 height 1054
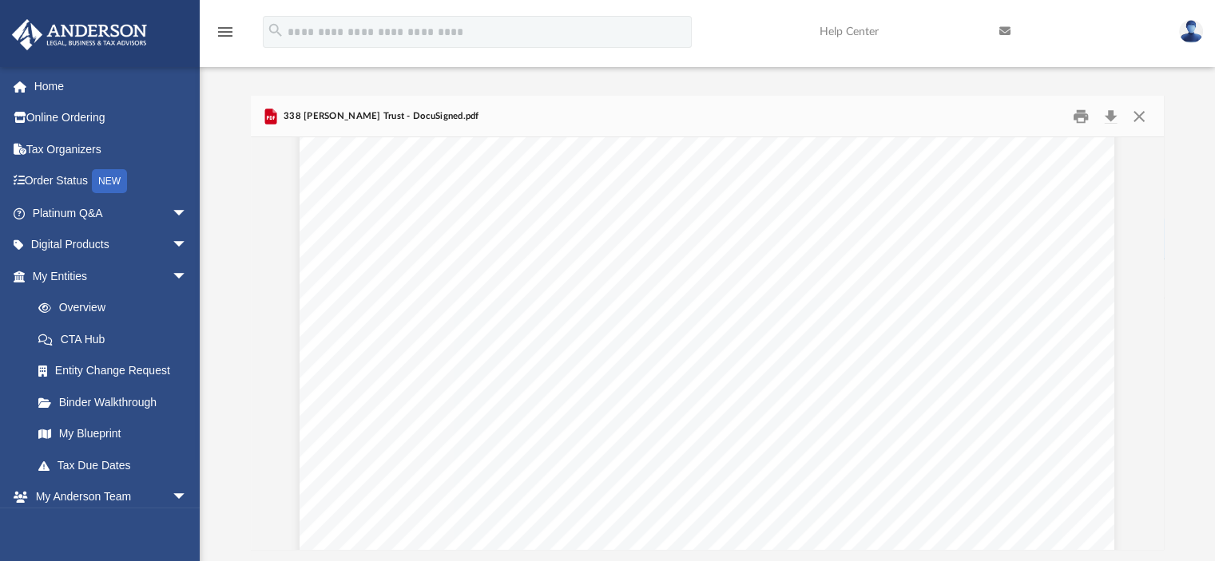
scroll to position [3361, 0]
